Goal: Information Seeking & Learning: Understand process/instructions

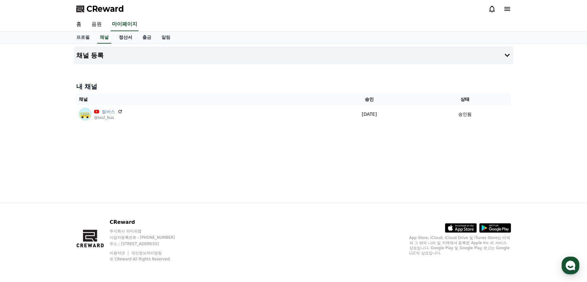
click at [126, 39] on link "정산서" at bounding box center [126, 37] width 24 height 12
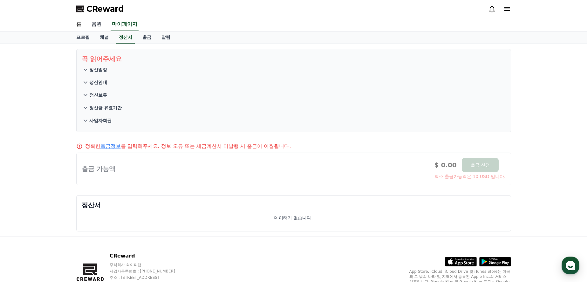
click at [93, 26] on link "음원" at bounding box center [96, 24] width 20 height 13
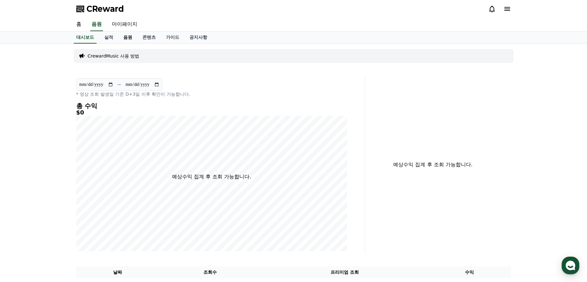
click at [122, 38] on link "음원" at bounding box center [127, 37] width 19 height 12
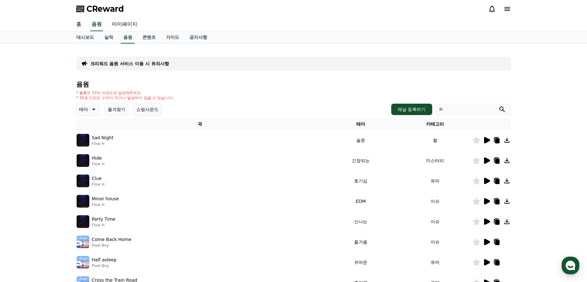
click at [485, 143] on icon at bounding box center [487, 140] width 6 height 6
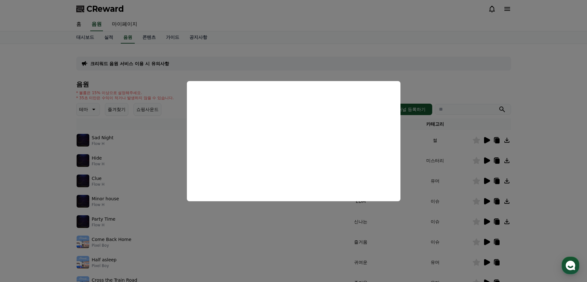
click at [554, 92] on button "close modal" at bounding box center [293, 141] width 587 height 282
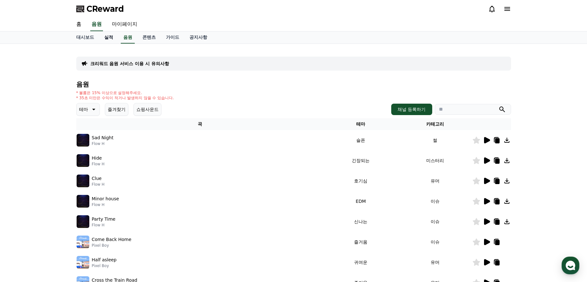
click at [111, 37] on link "실적" at bounding box center [108, 37] width 19 height 12
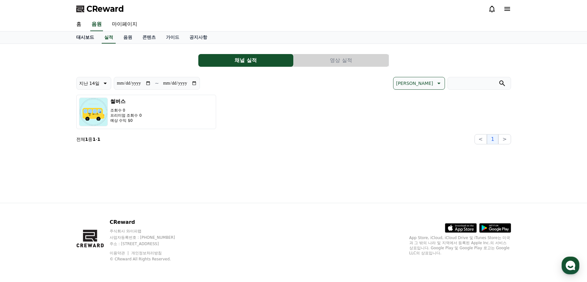
click at [91, 40] on link "대시보드" at bounding box center [85, 37] width 28 height 12
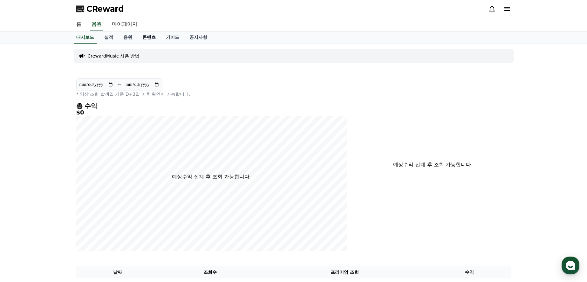
click at [145, 37] on link "콘텐츠" at bounding box center [149, 37] width 24 height 12
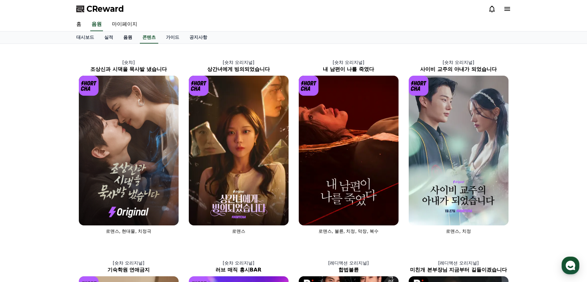
click at [128, 37] on link "음원" at bounding box center [127, 37] width 19 height 12
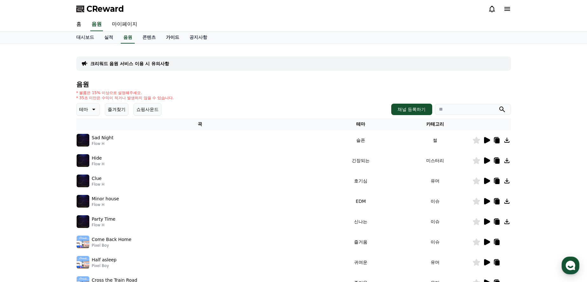
click at [170, 39] on link "가이드" at bounding box center [173, 37] width 24 height 12
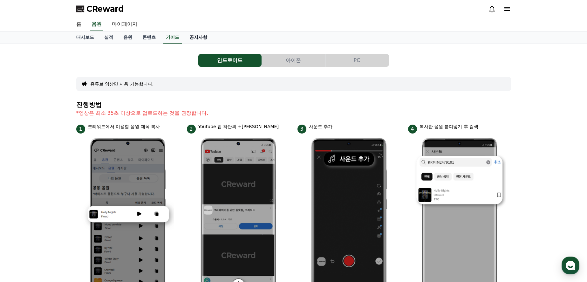
click at [197, 41] on link "공지사항" at bounding box center [198, 37] width 28 height 12
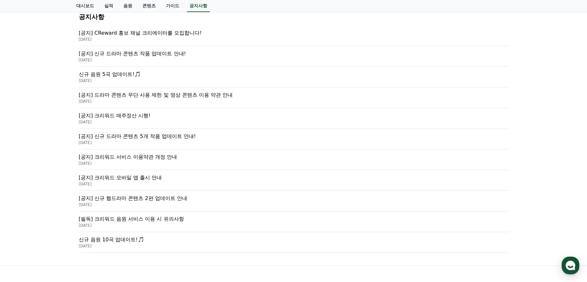
scroll to position [64, 0]
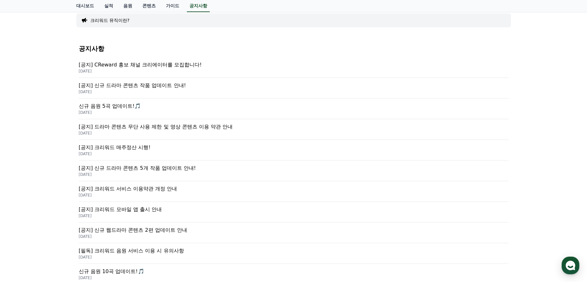
click at [204, 252] on p "[필독] 크리워드 음원 서비스 이용 시 유의사항" at bounding box center [294, 251] width 430 height 8
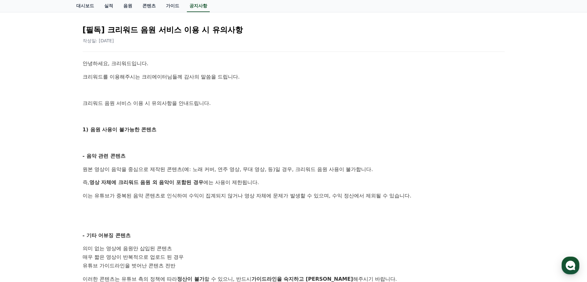
scroll to position [95, 0]
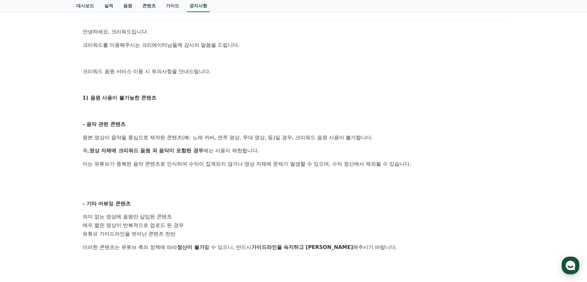
drag, startPoint x: 84, startPoint y: 137, endPoint x: 258, endPoint y: 198, distance: 184.7
click at [258, 198] on div "안녕하세요, 크리워드입니다. 크리워드를 이용해주시는 크리에이터님들께 감사의 말씀을 드립니다. 크리워드 음원 서비스 이용 시 유의사항을 안내드립…" at bounding box center [294, 239] width 422 height 422
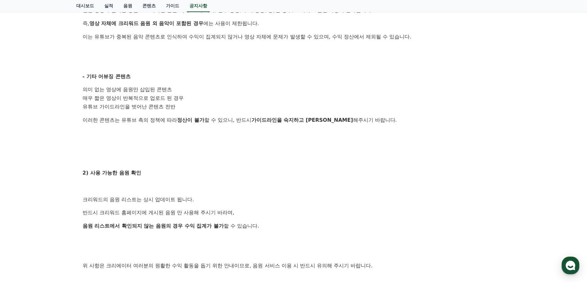
scroll to position [254, 0]
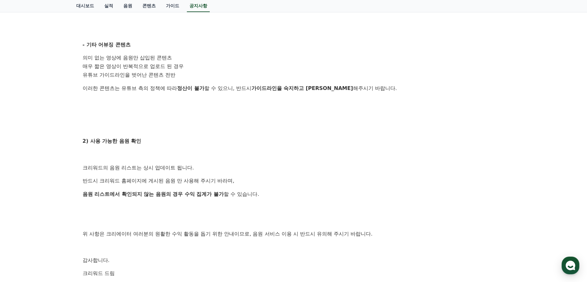
drag, startPoint x: 85, startPoint y: 167, endPoint x: 284, endPoint y: 192, distance: 201.1
click at [284, 192] on div "안녕하세요, 크리워드입니다. 크리워드를 이용해주시는 크리에이터님들께 감사의 말씀을 드립니다. 크리워드 음원 서비스 이용 시 유의사항을 안내드립…" at bounding box center [294, 80] width 422 height 422
click at [284, 192] on p "음원 리스트에서 확인되지 않는 음원의 경우 수익 집계가 불가 할 수 있습니다." at bounding box center [294, 194] width 422 height 8
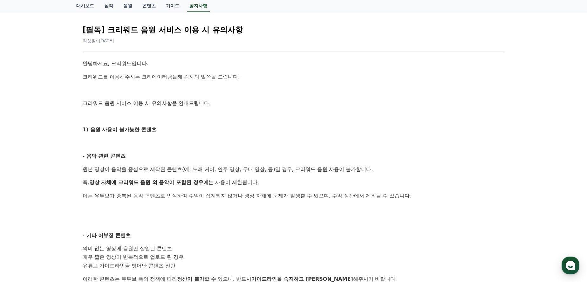
scroll to position [32, 0]
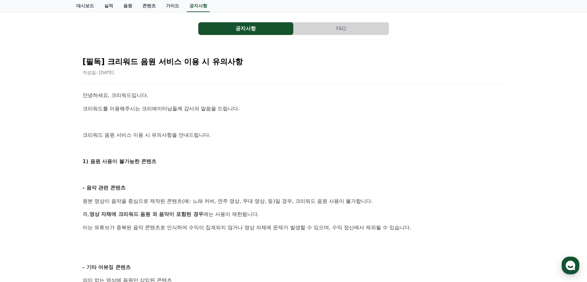
drag, startPoint x: 254, startPoint y: 132, endPoint x: 95, endPoint y: 99, distance: 161.5
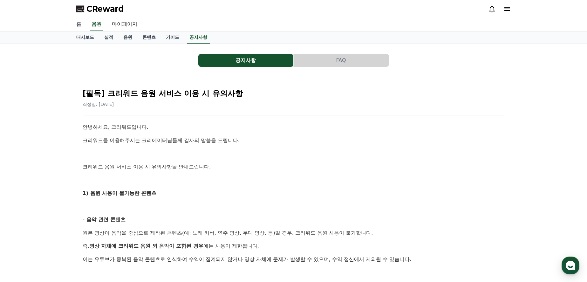
click at [82, 29] on link "홈" at bounding box center [78, 24] width 15 height 13
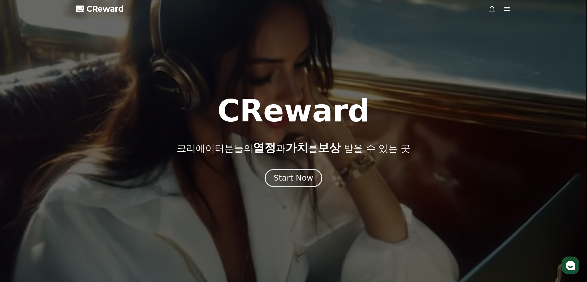
click at [293, 173] on div "Start Now" at bounding box center [293, 178] width 39 height 11
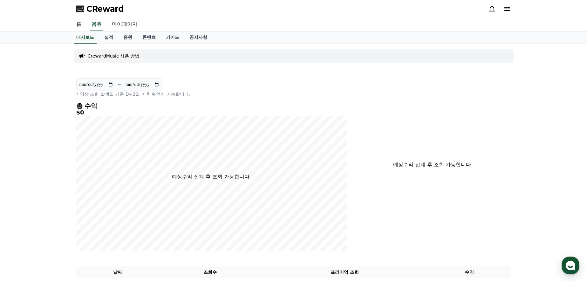
click at [119, 28] on link "마이페이지" at bounding box center [125, 24] width 36 height 13
select select "**********"
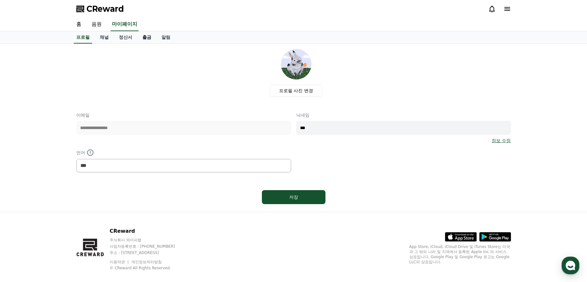
click at [146, 37] on link "출금" at bounding box center [146, 37] width 19 height 12
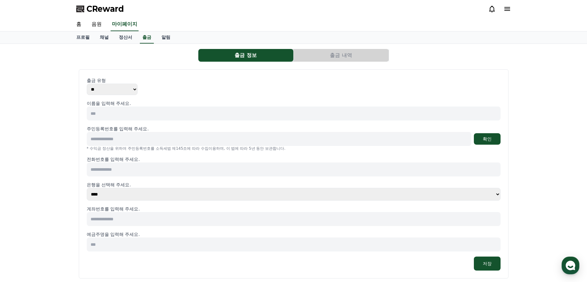
click at [113, 44] on div "프로필 채널 정산서 출금 알림" at bounding box center [293, 37] width 587 height 12
click at [124, 39] on link "정산서" at bounding box center [126, 37] width 24 height 12
